Goal: Task Accomplishment & Management: Manage account settings

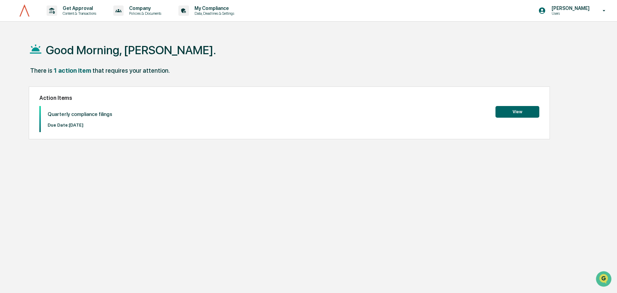
click at [521, 110] on button "View" at bounding box center [518, 112] width 44 height 12
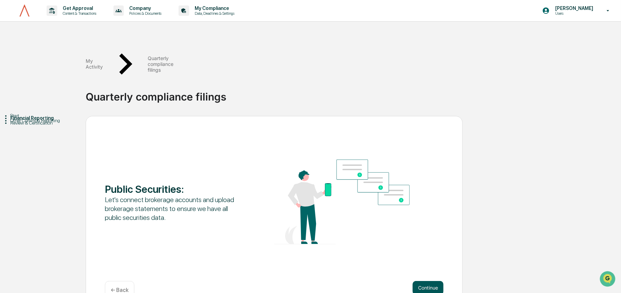
click at [420, 281] on button "Continue" at bounding box center [427, 288] width 31 height 14
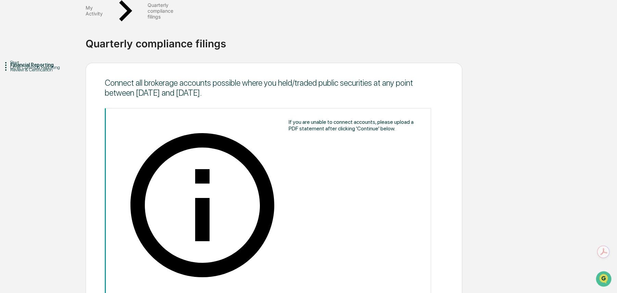
scroll to position [53, 0]
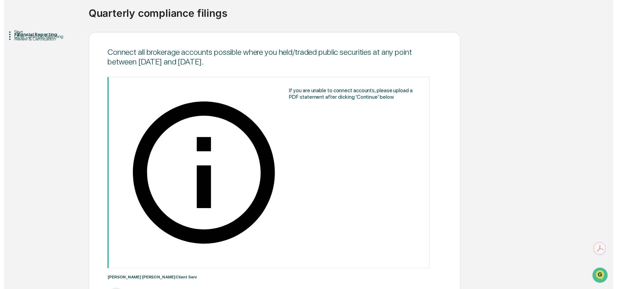
scroll to position [84, 0]
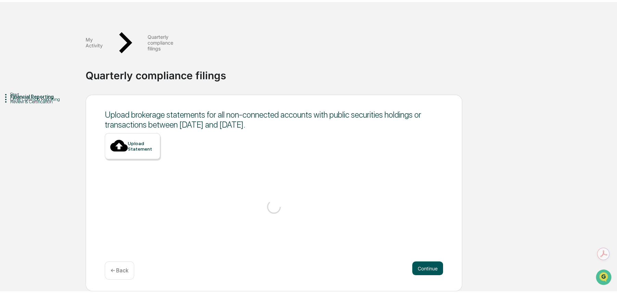
scroll to position [0, 0]
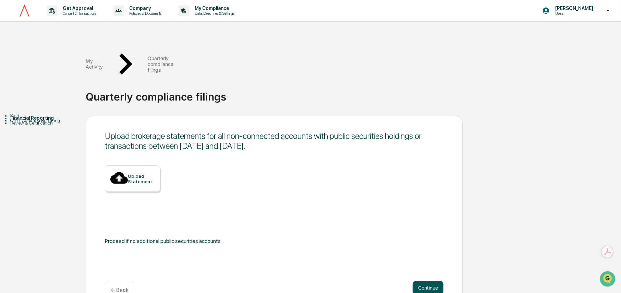
click at [421, 281] on button "Continue" at bounding box center [427, 288] width 31 height 14
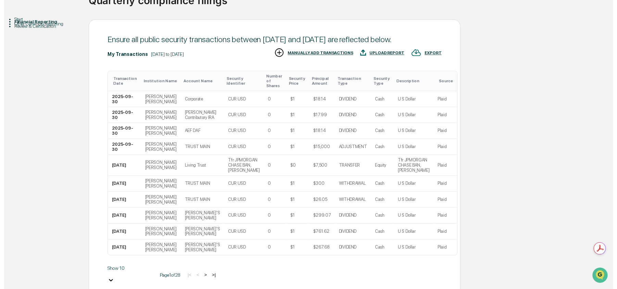
scroll to position [98, 0]
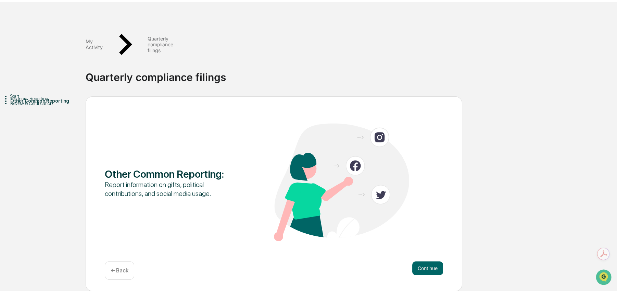
scroll to position [0, 0]
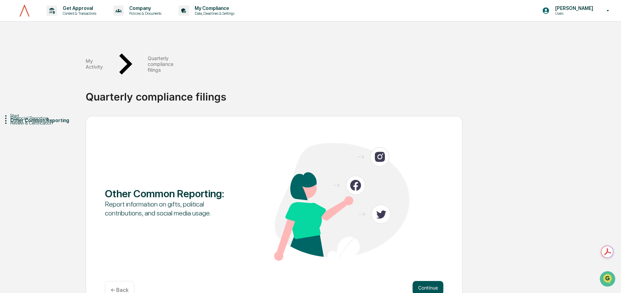
click at [432, 281] on button "Continue" at bounding box center [427, 288] width 31 height 14
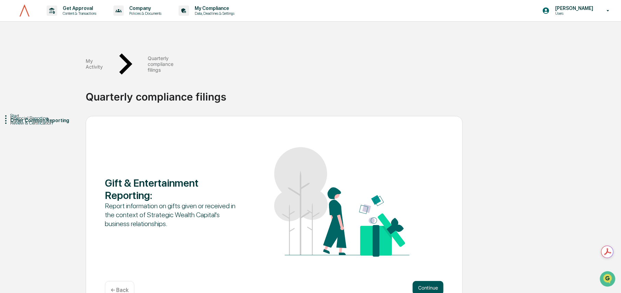
click at [428, 281] on button "Continue" at bounding box center [427, 288] width 31 height 14
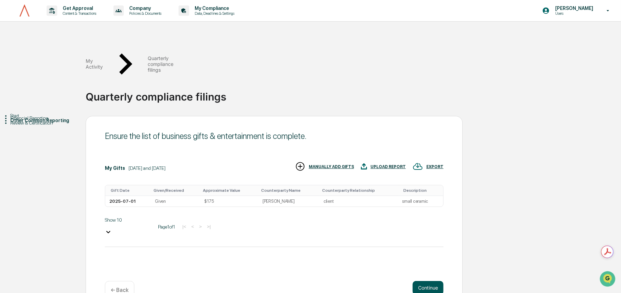
click at [426, 281] on button "Continue" at bounding box center [427, 288] width 31 height 14
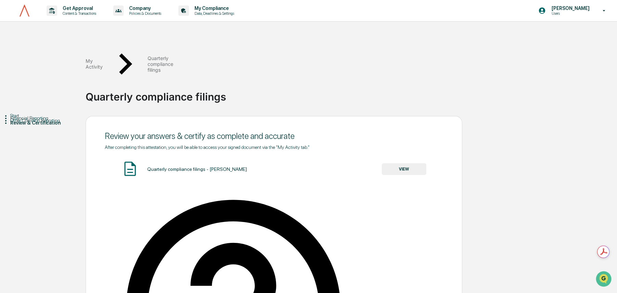
click at [23, 113] on div "Start" at bounding box center [47, 115] width 75 height 5
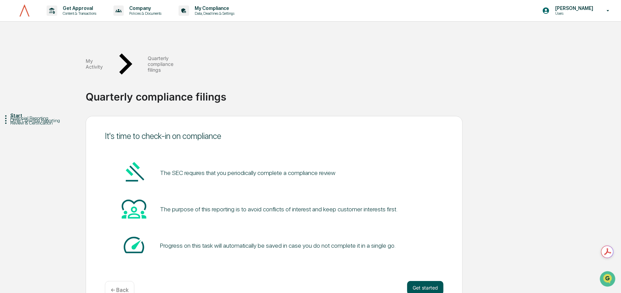
click at [415, 281] on button "Get started" at bounding box center [425, 288] width 36 height 14
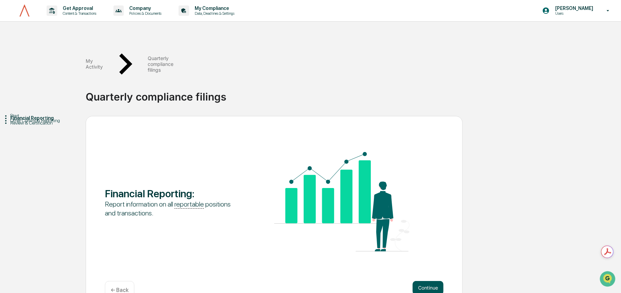
click at [427, 281] on button "Continue" at bounding box center [427, 288] width 31 height 14
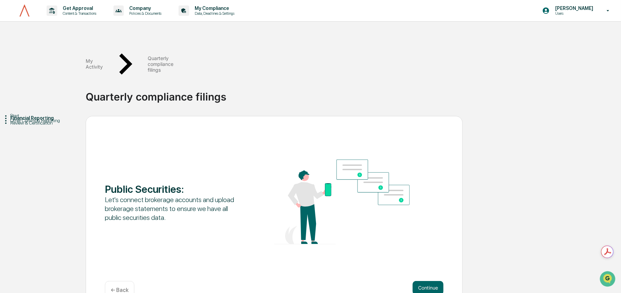
click at [427, 281] on button "Continue" at bounding box center [427, 288] width 31 height 14
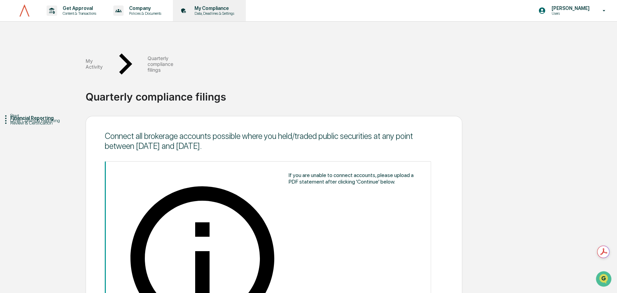
click at [216, 11] on p "Data, Deadlines & Settings" at bounding box center [213, 13] width 49 height 5
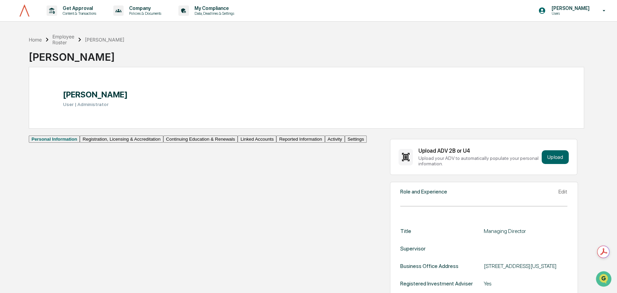
click at [238, 143] on button "Linked Accounts" at bounding box center [257, 138] width 39 height 7
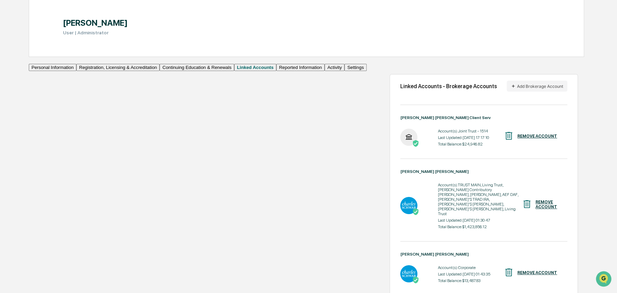
scroll to position [85, 0]
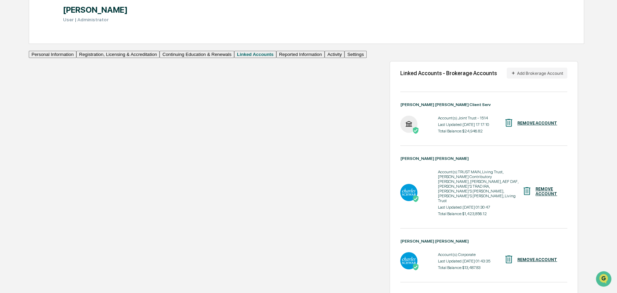
click at [69, 58] on button "Personal Information" at bounding box center [53, 54] width 48 height 7
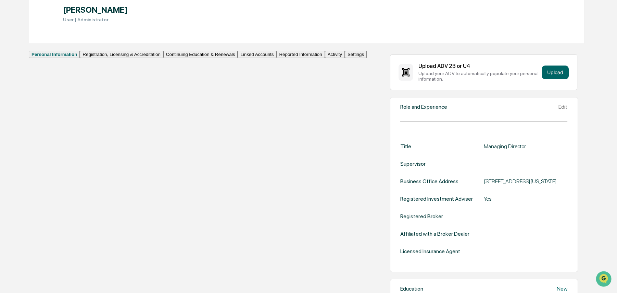
click at [80, 58] on button "Registration, Licensing & Accreditation" at bounding box center [121, 54] width 83 height 7
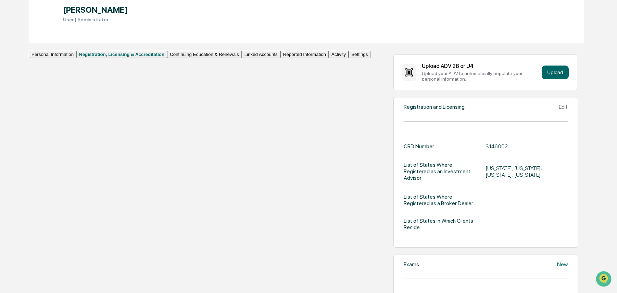
click at [167, 58] on button "Continuing Education & Renewals" at bounding box center [204, 54] width 75 height 7
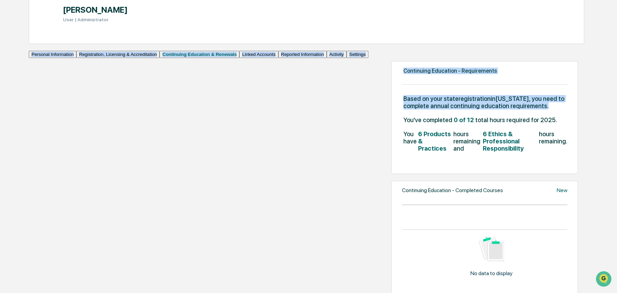
drag, startPoint x: 617, startPoint y: 106, endPoint x: 604, endPoint y: 44, distance: 64.1
click at [556, 70] on div "Continuing Education - Requirements Based on your state registration in [US_STA…" at bounding box center [485, 117] width 187 height 112
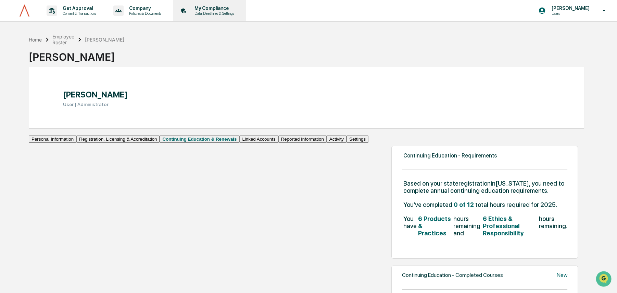
click at [209, 11] on p "Data, Deadlines & Settings" at bounding box center [213, 13] width 49 height 5
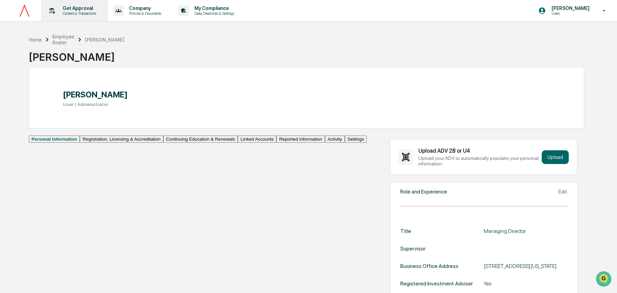
click at [57, 13] on p "Content & Transactions" at bounding box center [78, 13] width 42 height 5
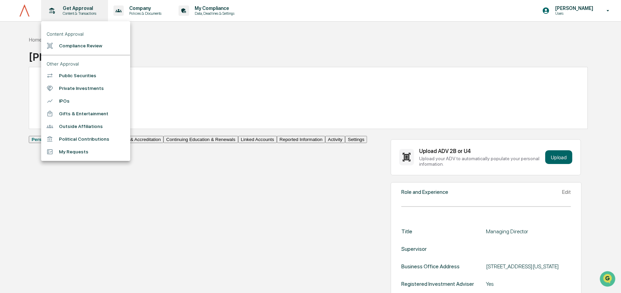
click at [57, 13] on div at bounding box center [310, 146] width 621 height 293
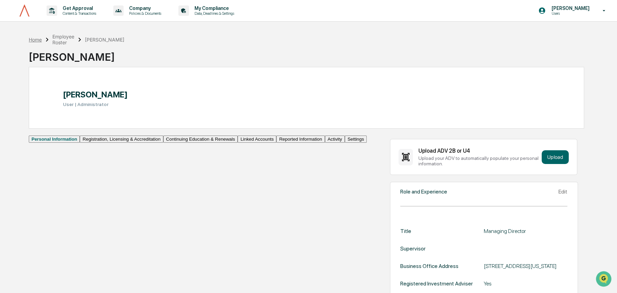
click at [34, 41] on div "Home" at bounding box center [35, 40] width 13 height 6
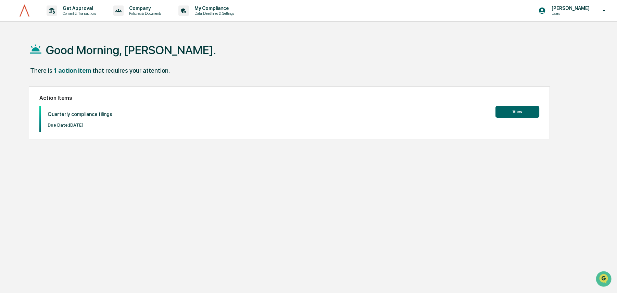
click at [518, 109] on button "View" at bounding box center [518, 112] width 44 height 12
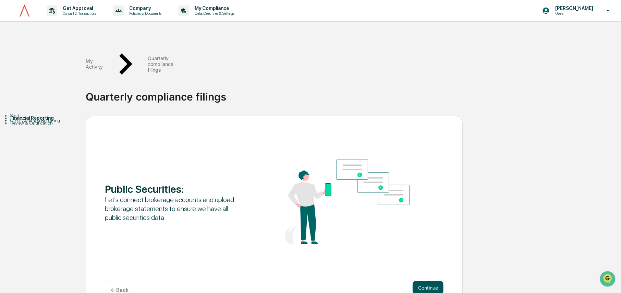
click at [430, 281] on button "Continue" at bounding box center [427, 288] width 31 height 14
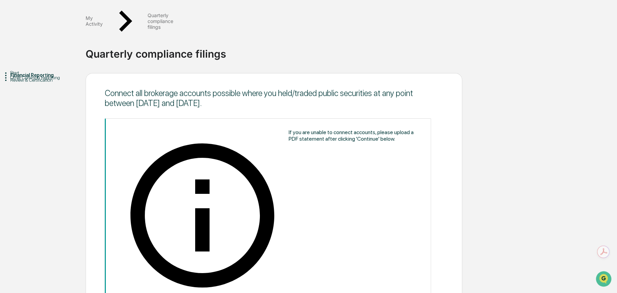
scroll to position [84, 0]
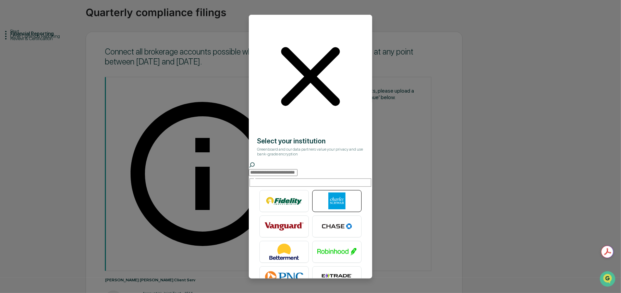
click at [326, 192] on img at bounding box center [336, 200] width 39 height 17
click at [354, 40] on icon at bounding box center [310, 76] width 107 height 107
